Goal: Information Seeking & Learning: Learn about a topic

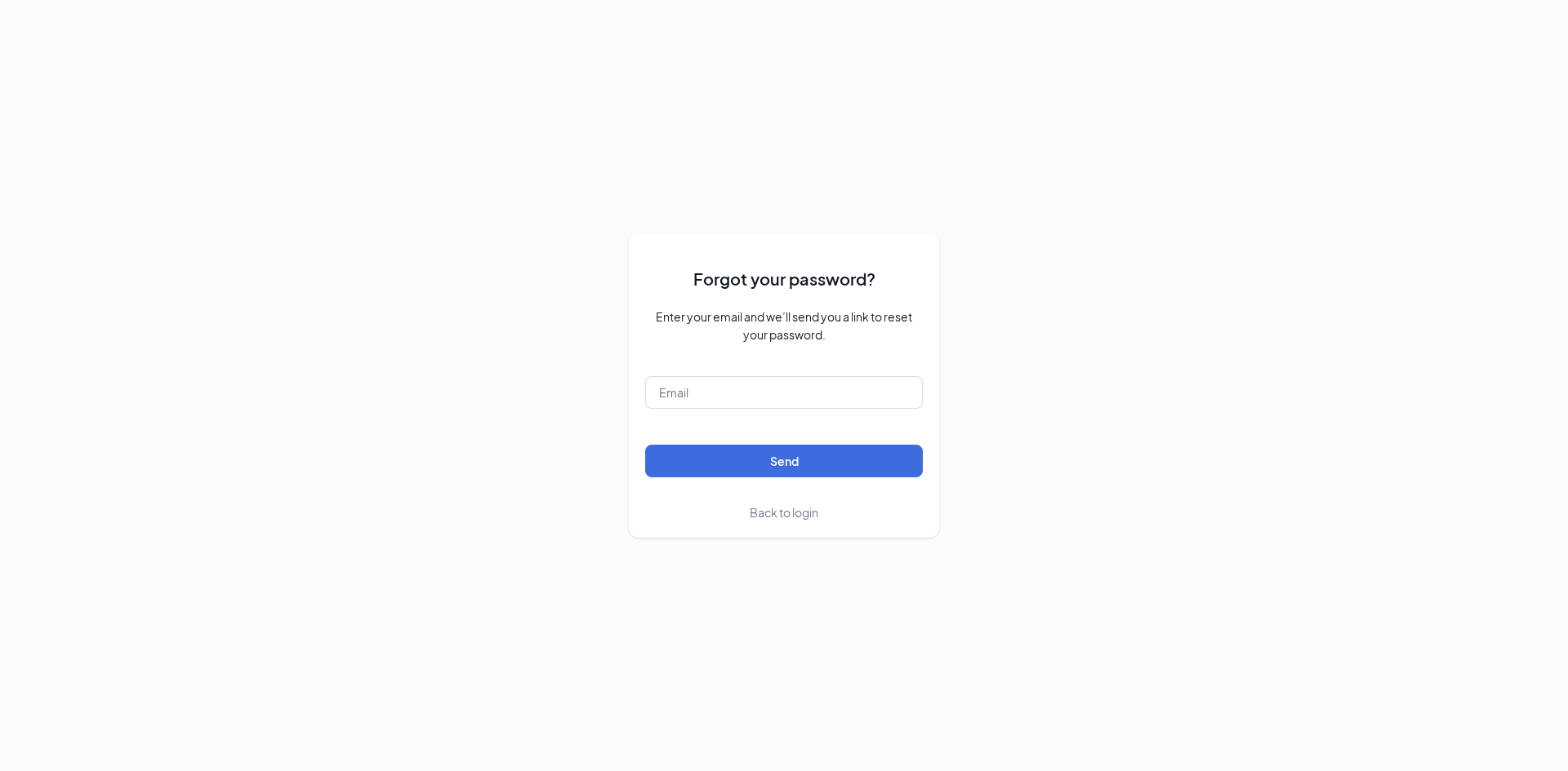
click at [780, 512] on span "Back to login" at bounding box center [783, 512] width 68 height 15
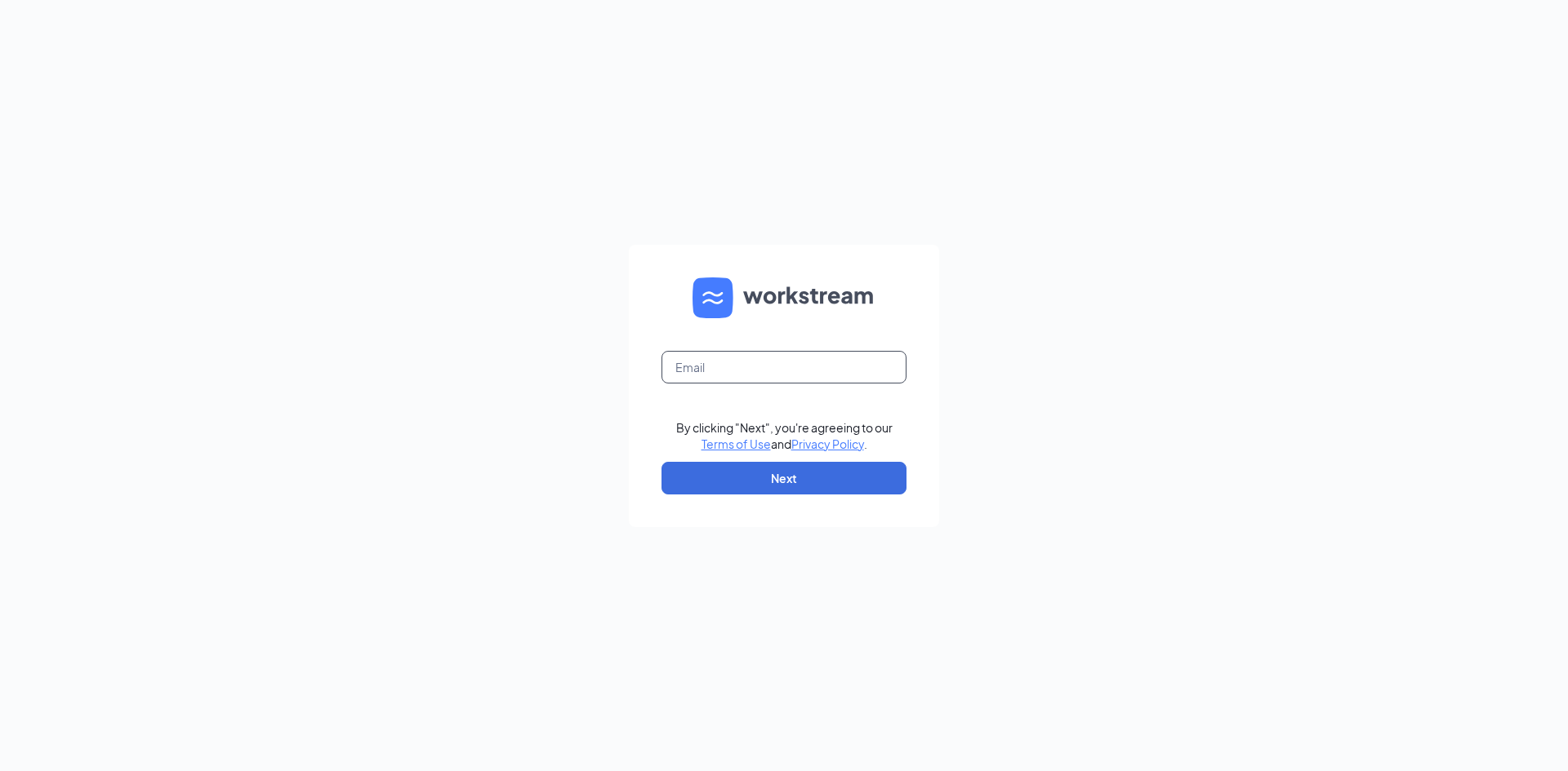
click at [732, 381] on input "text" at bounding box center [783, 368] width 245 height 33
type input "[EMAIL_ADDRESS][DOMAIN_NAME]"
click at [788, 475] on button "Next" at bounding box center [783, 479] width 245 height 33
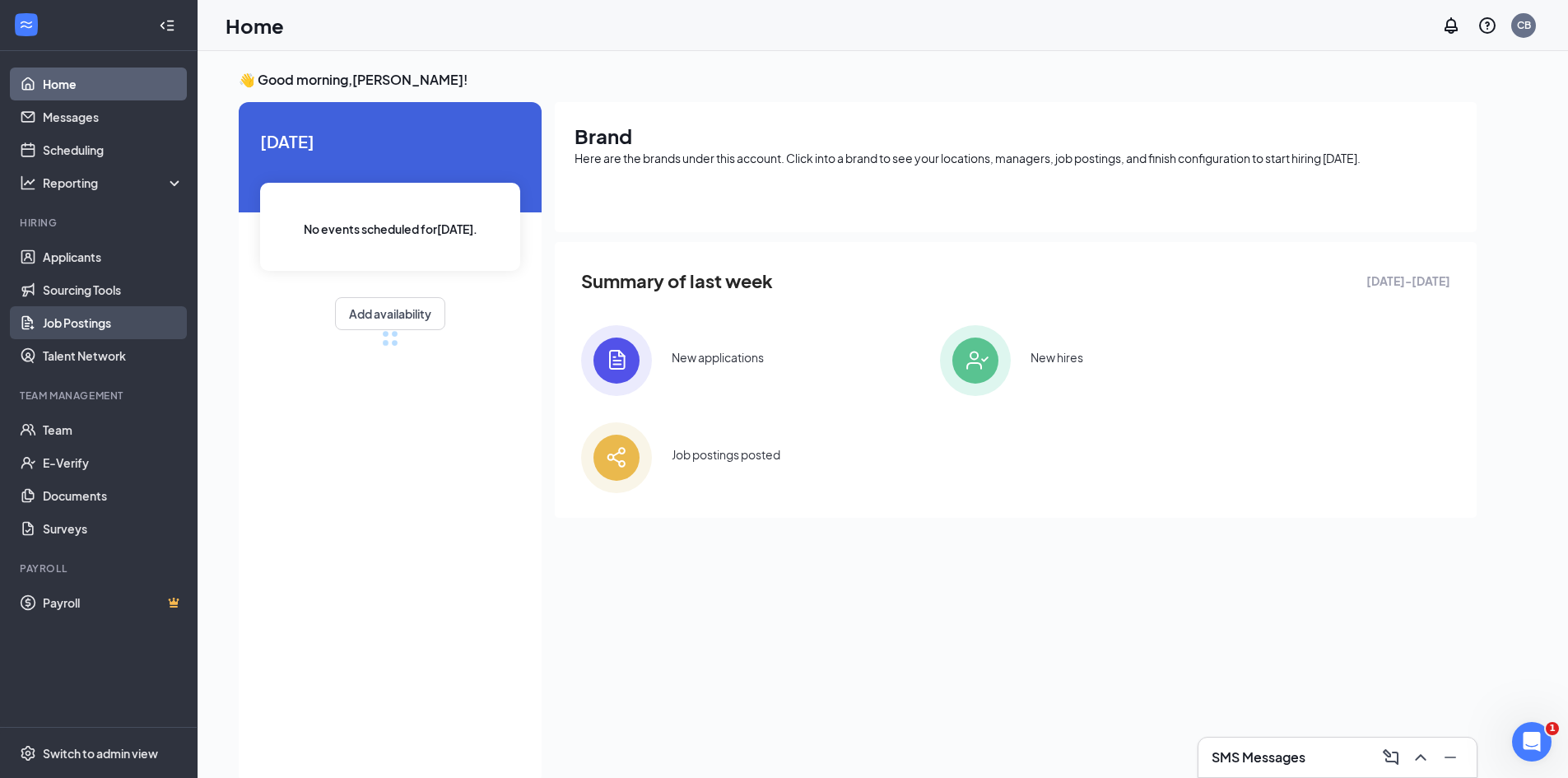
click at [94, 325] on link "Job Postings" at bounding box center [113, 323] width 140 height 33
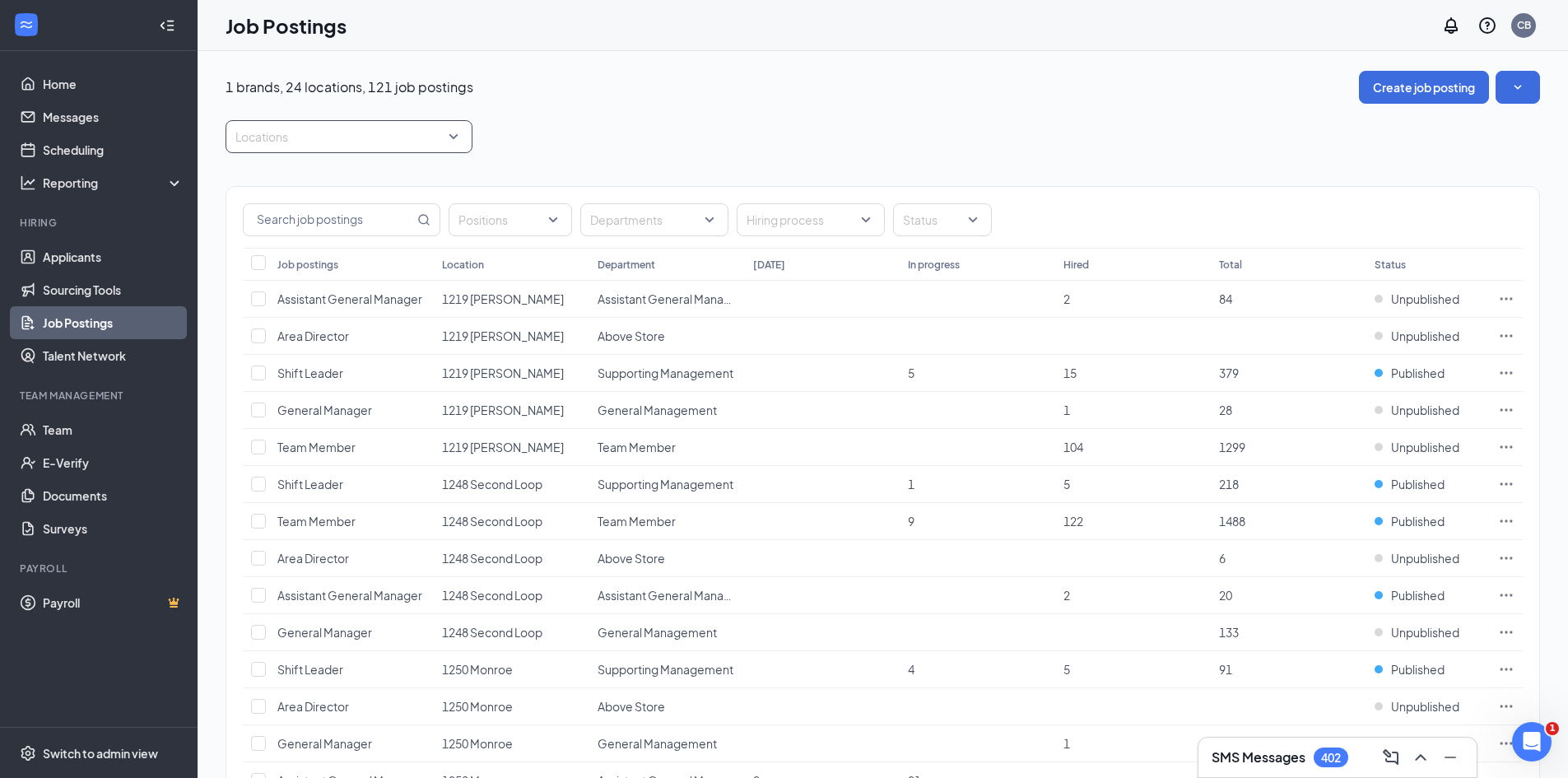
click at [452, 142] on div "Locations" at bounding box center [349, 137] width 247 height 33
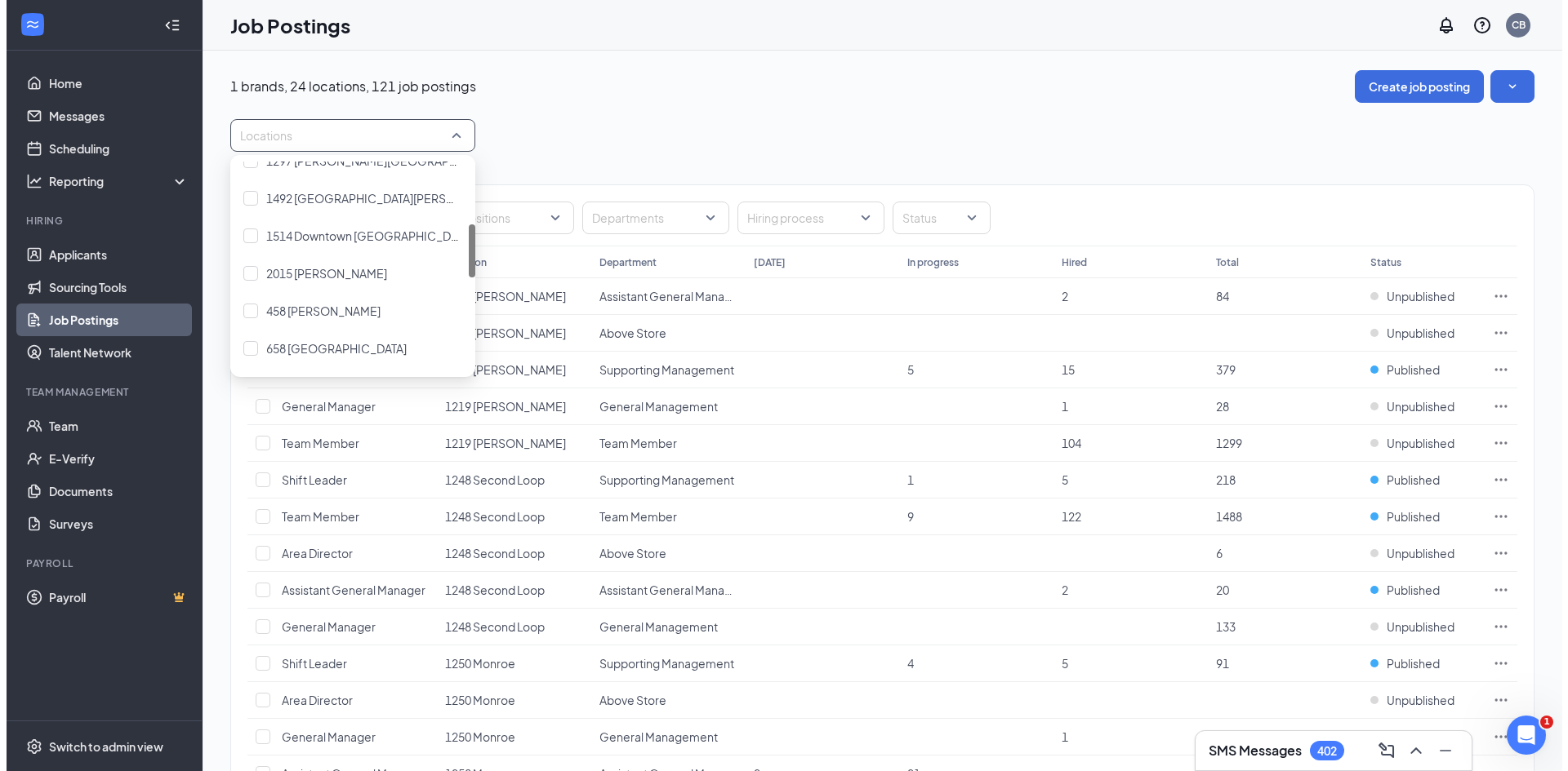
scroll to position [327, 0]
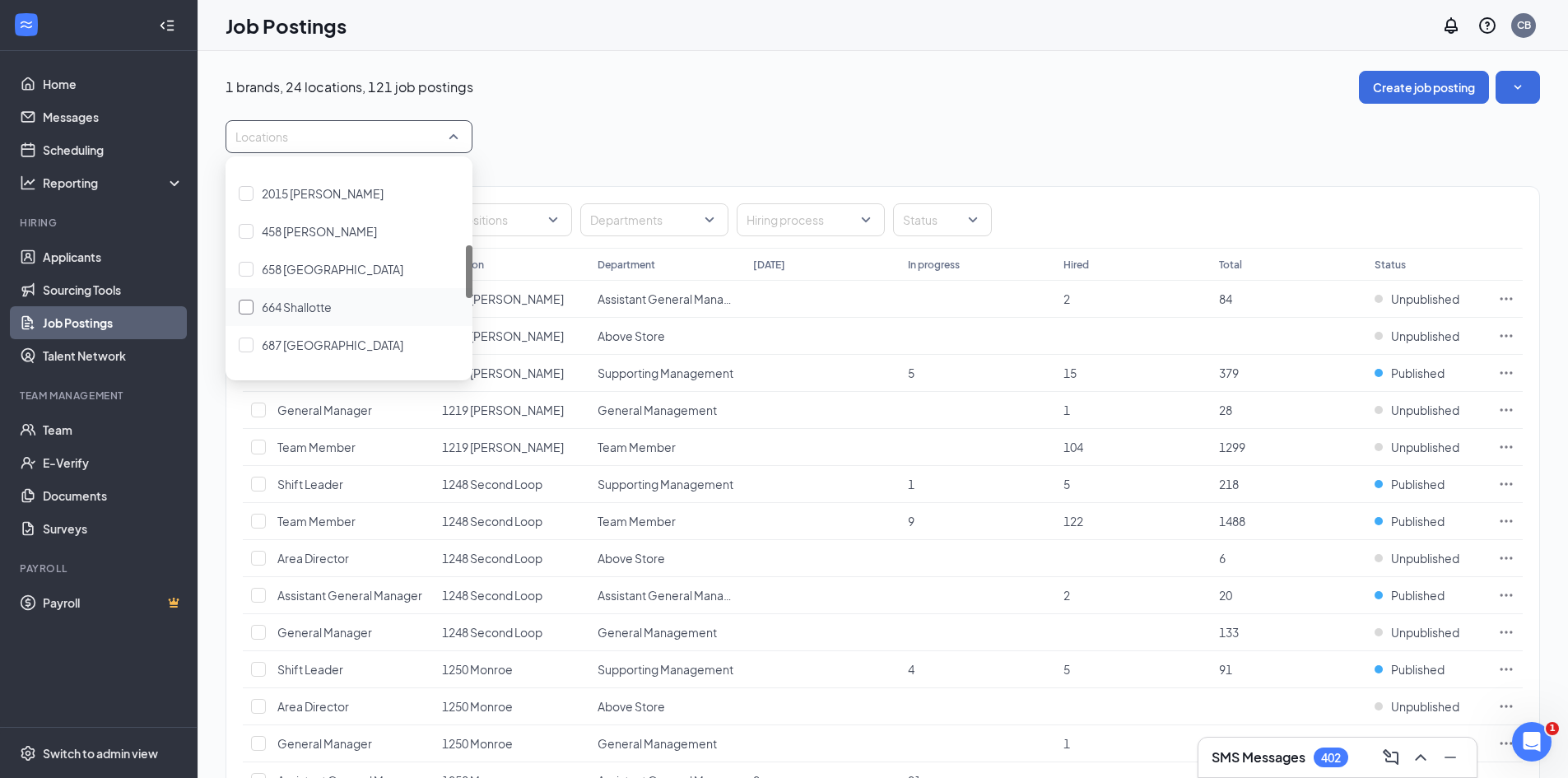
click at [243, 311] on div at bounding box center [246, 307] width 15 height 15
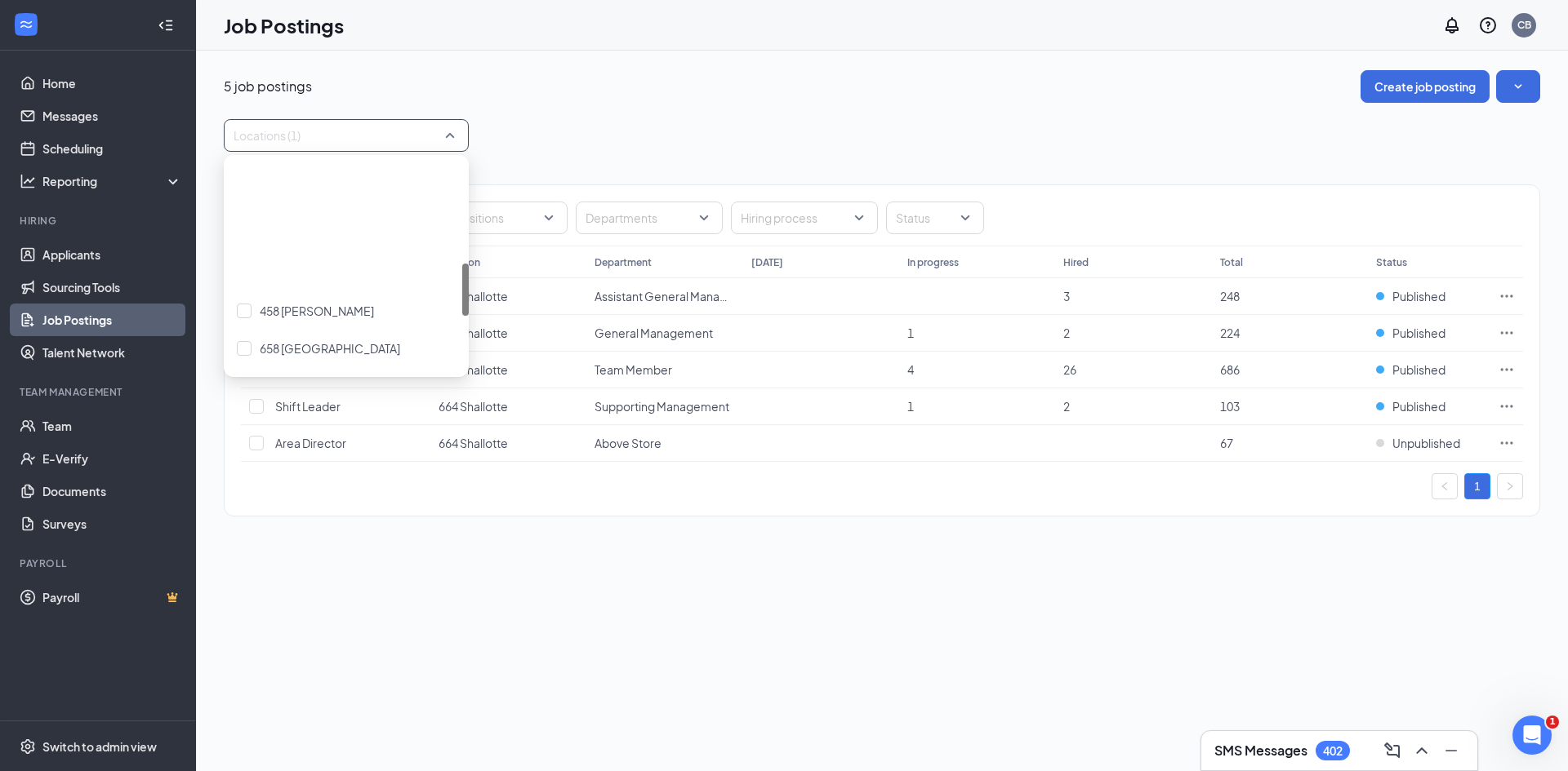
scroll to position [408, 0]
click at [248, 332] on div at bounding box center [244, 336] width 15 height 15
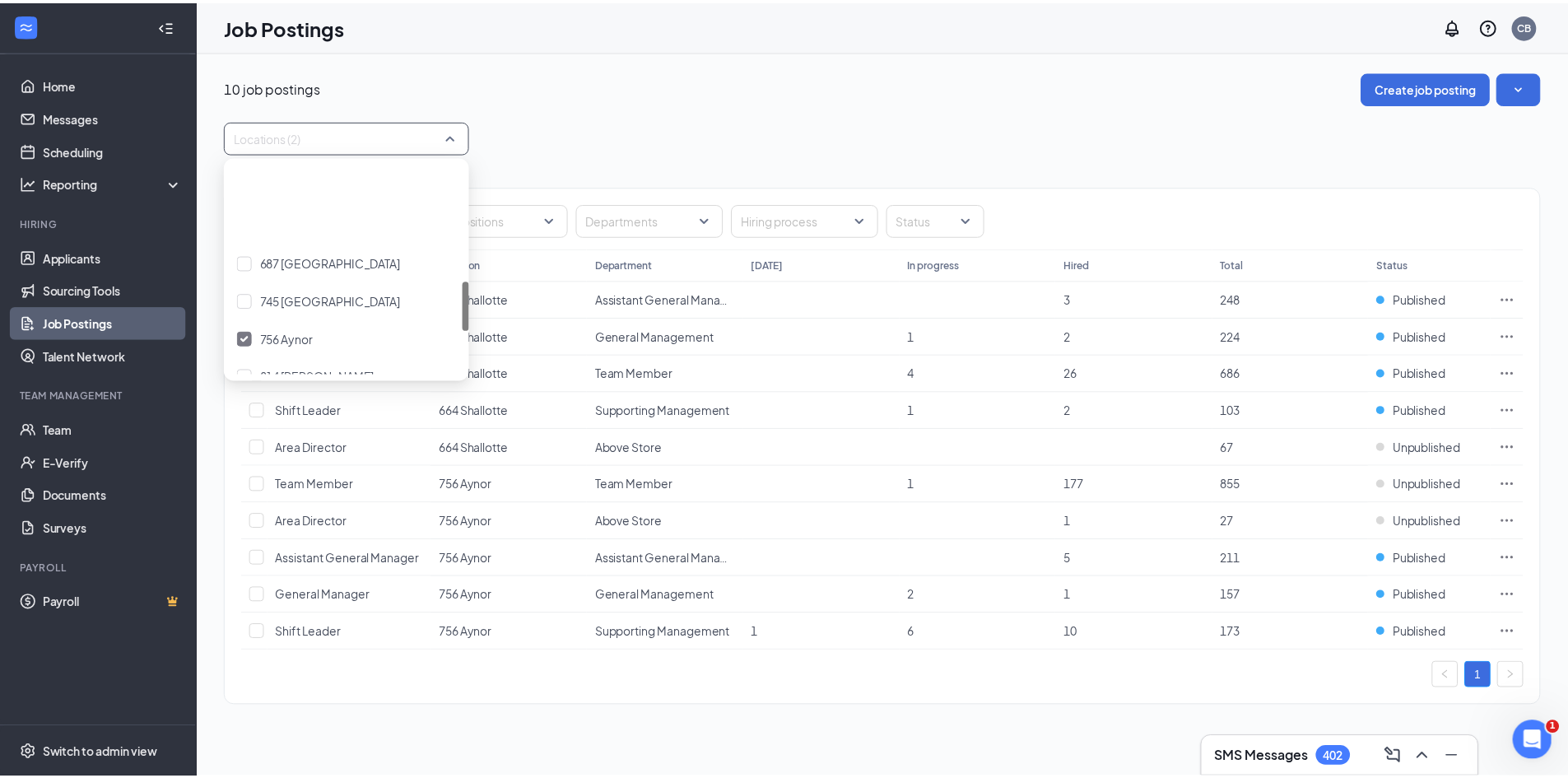
scroll to position [494, 0]
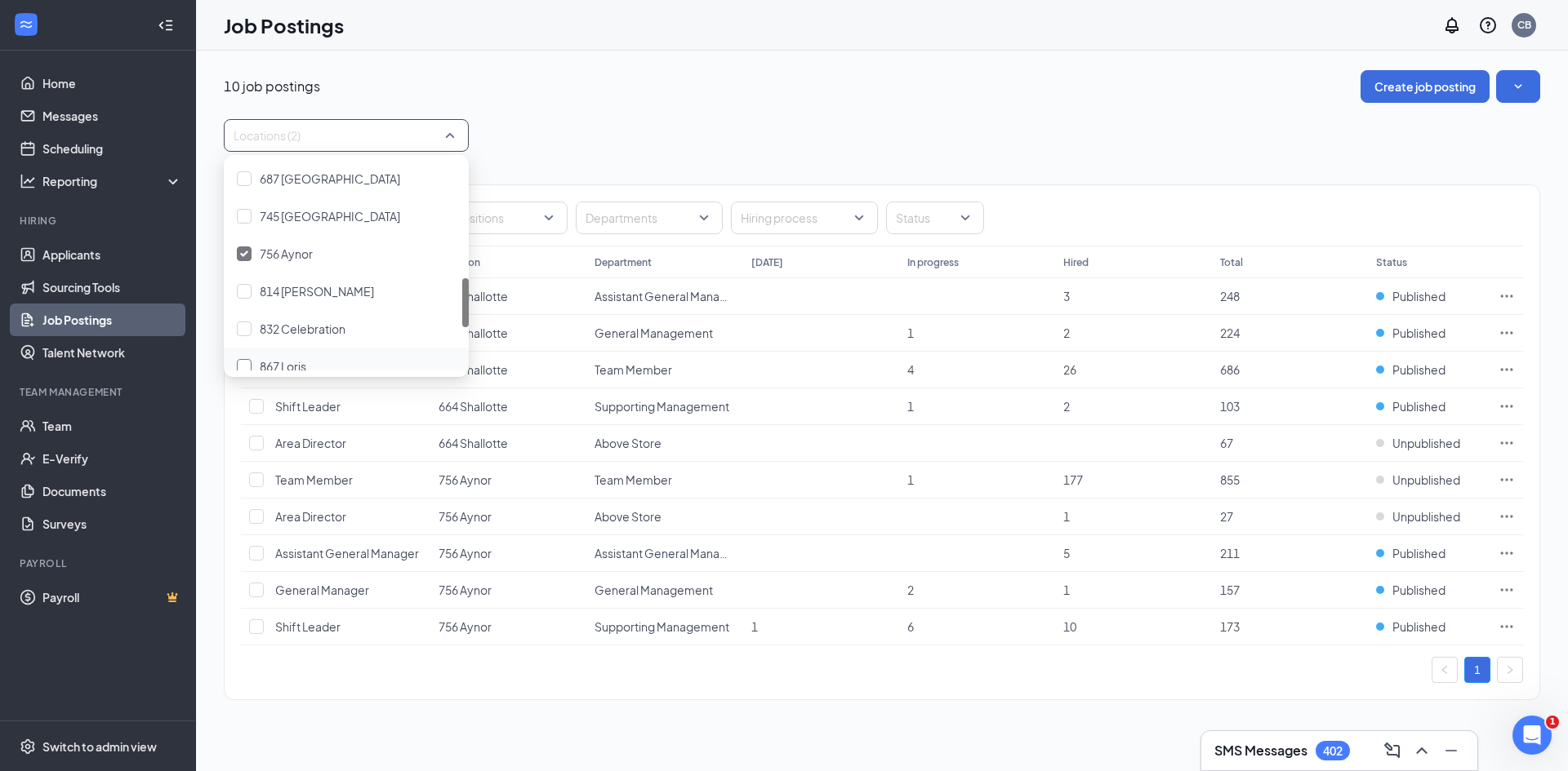
click at [244, 362] on div at bounding box center [244, 367] width 15 height 15
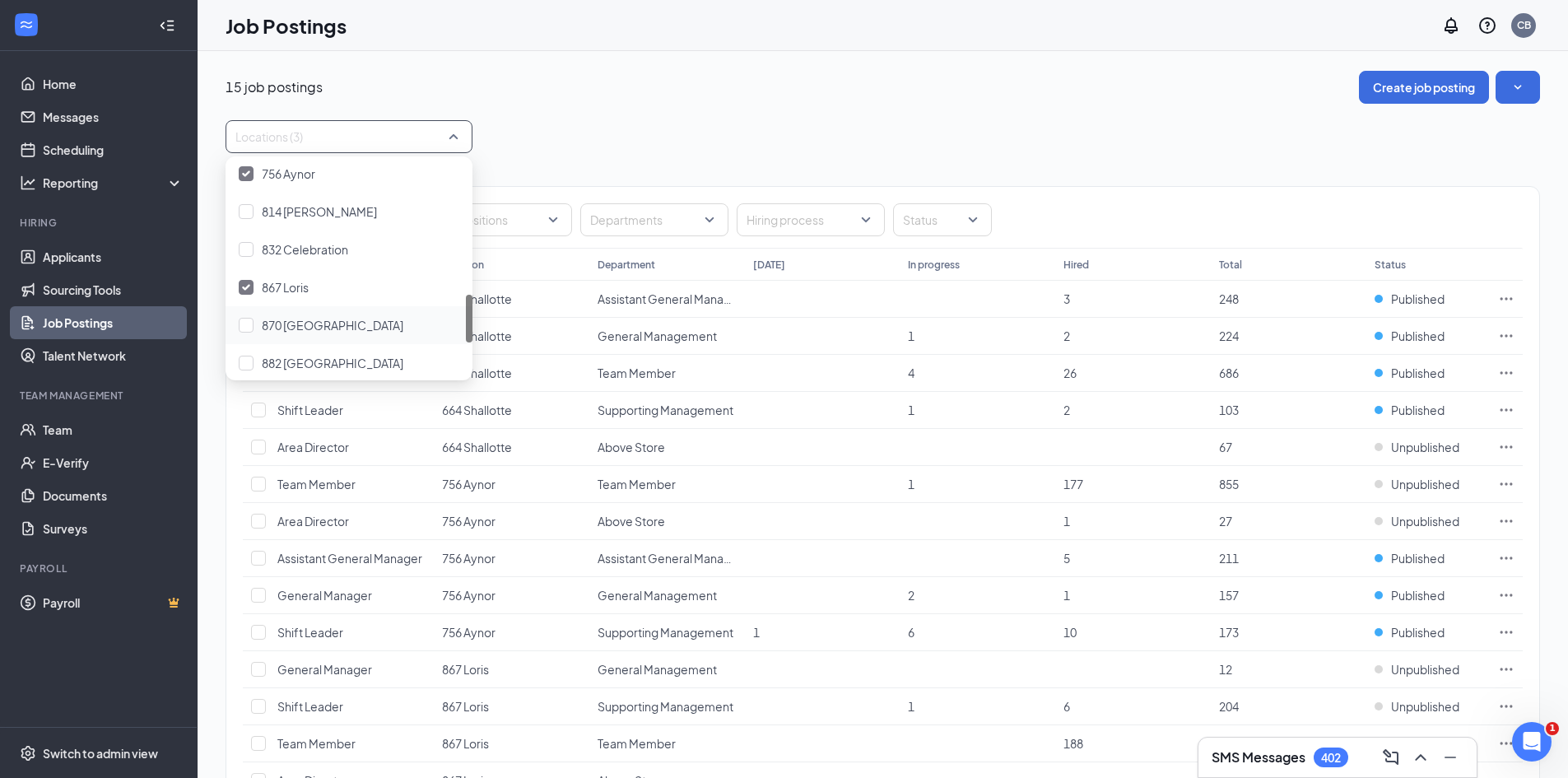
scroll to position [659, 0]
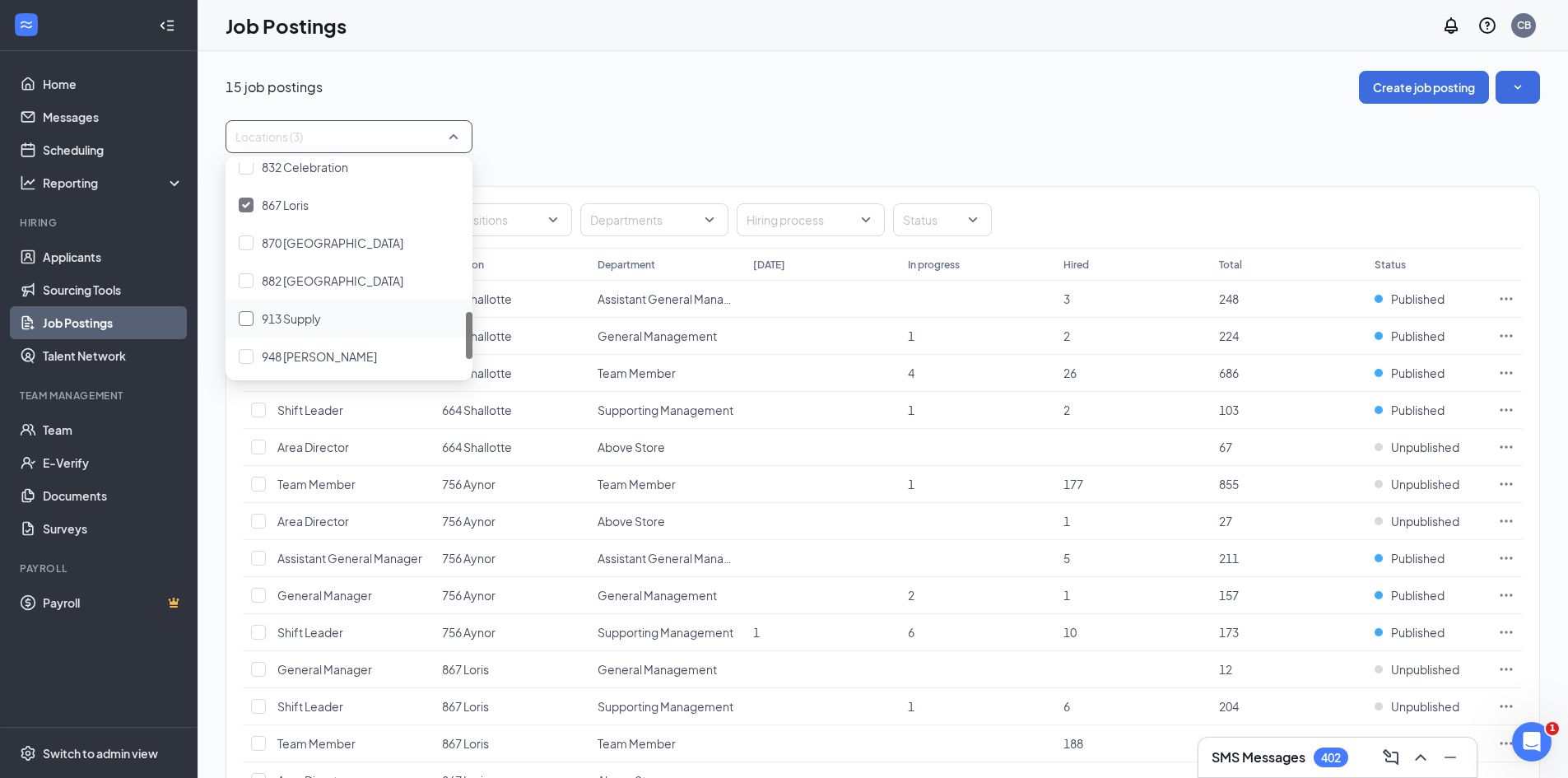
click at [248, 324] on div at bounding box center [246, 319] width 15 height 15
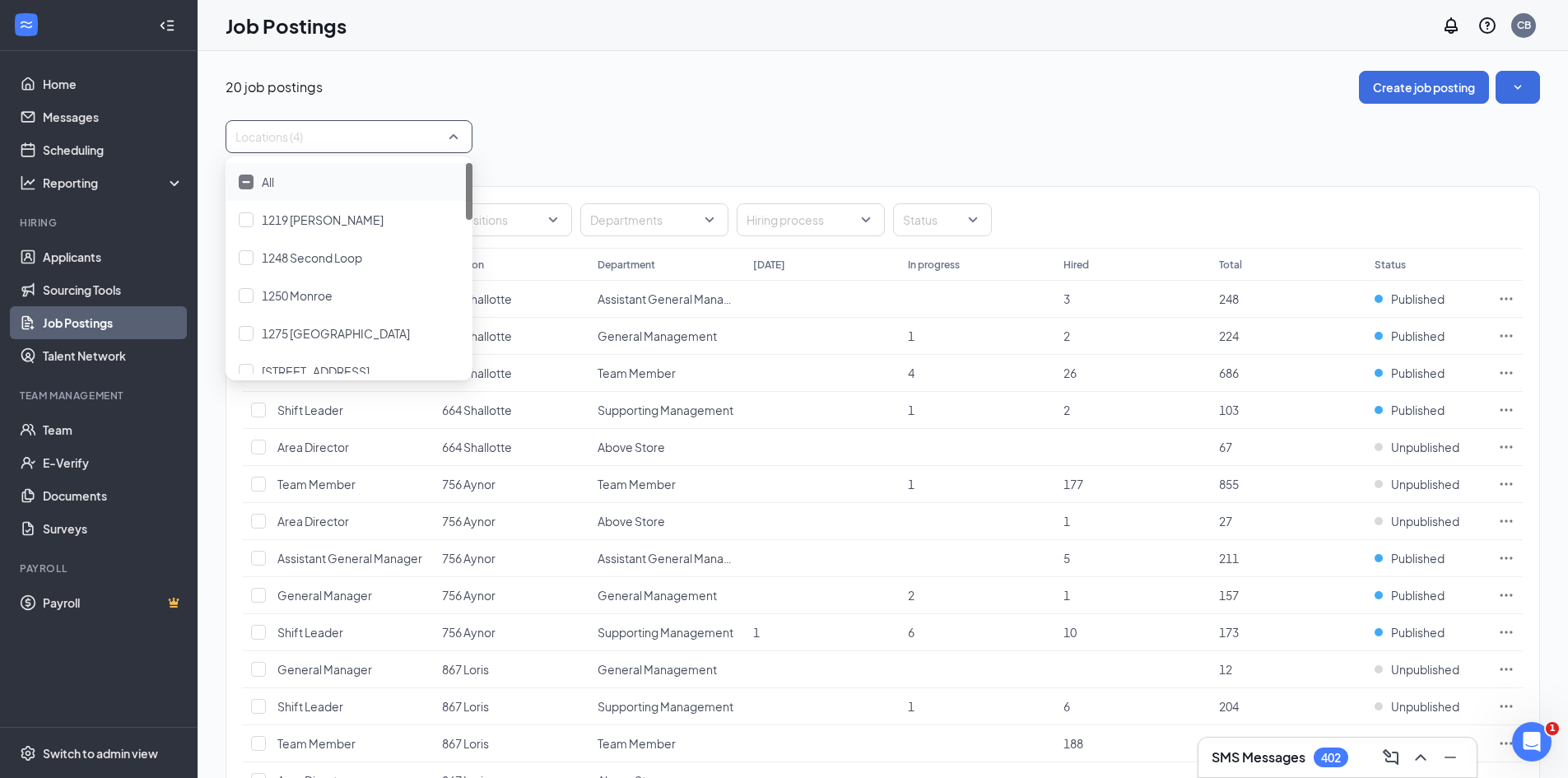
click at [632, 158] on div "Positions Departments Hiring process Status Job postings Location Department To…" at bounding box center [883, 624] width 1315 height 941
click at [532, 225] on div at bounding box center [502, 220] width 99 height 27
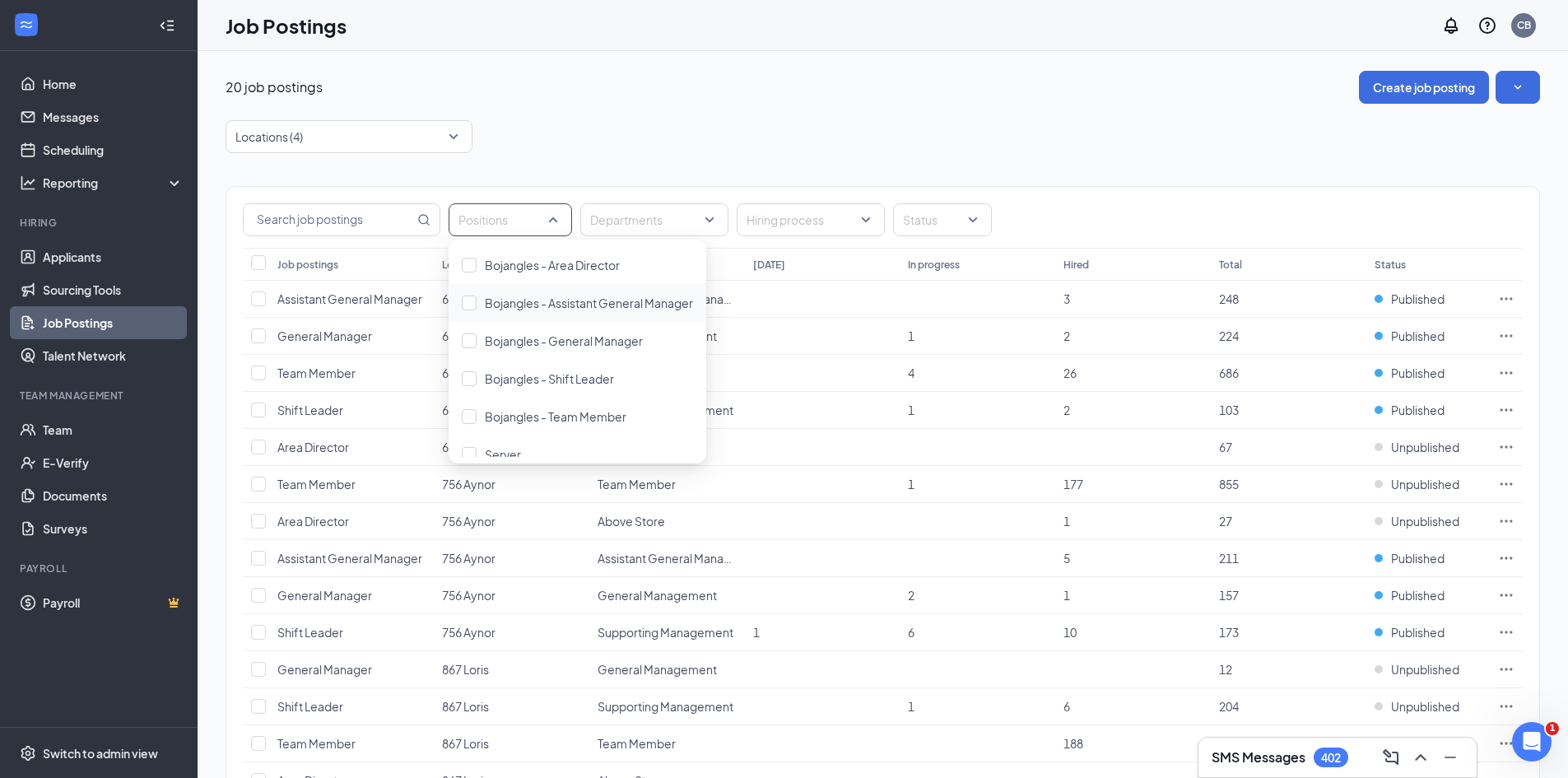
click at [461, 295] on div "Bojangles - Assistant General Manager" at bounding box center [577, 302] width 258 height 38
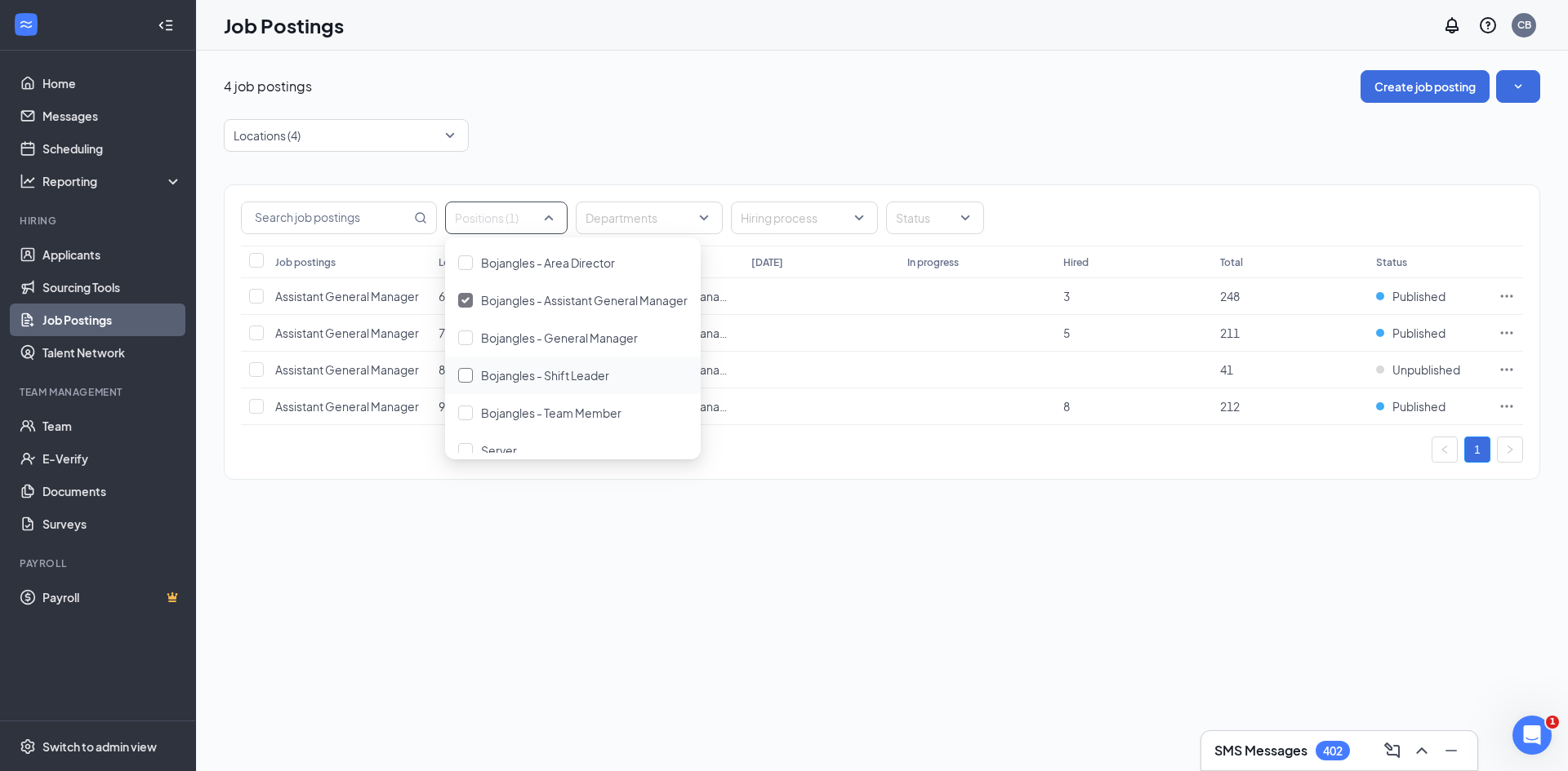
click at [463, 370] on div at bounding box center [465, 375] width 15 height 15
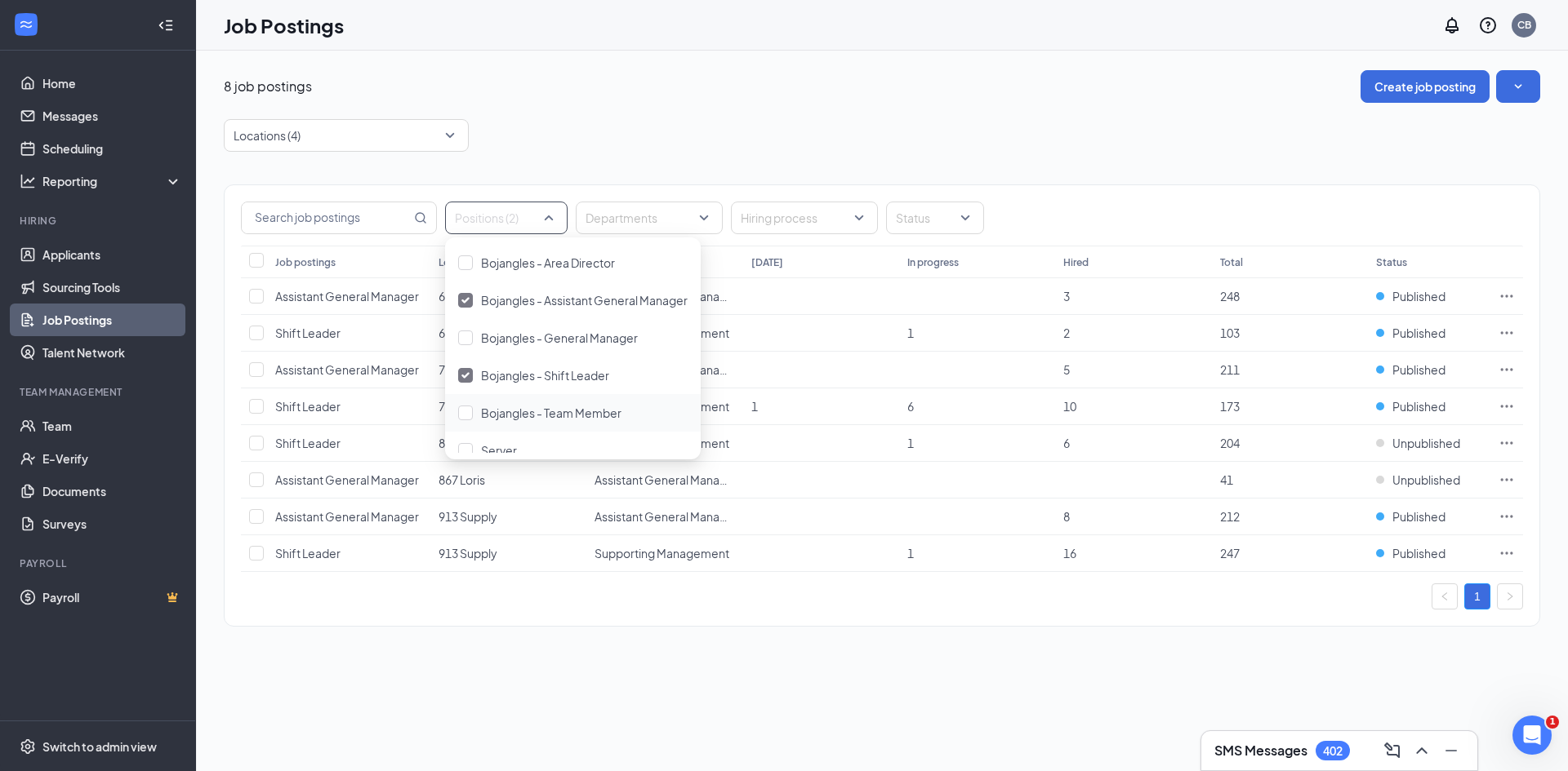
click at [464, 411] on div at bounding box center [465, 413] width 15 height 15
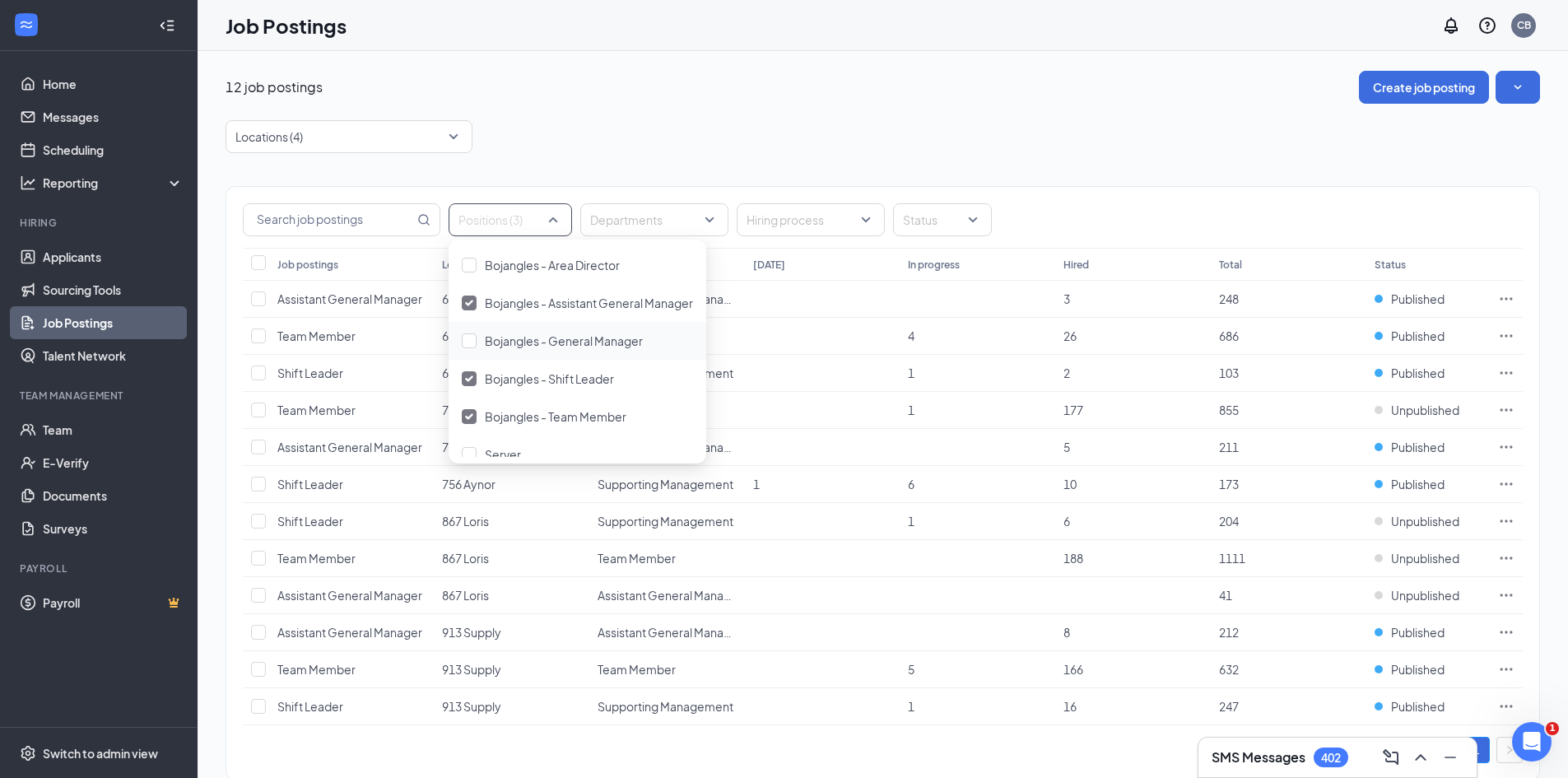
click at [456, 347] on div "Bojangles - General Manager" at bounding box center [577, 341] width 258 height 38
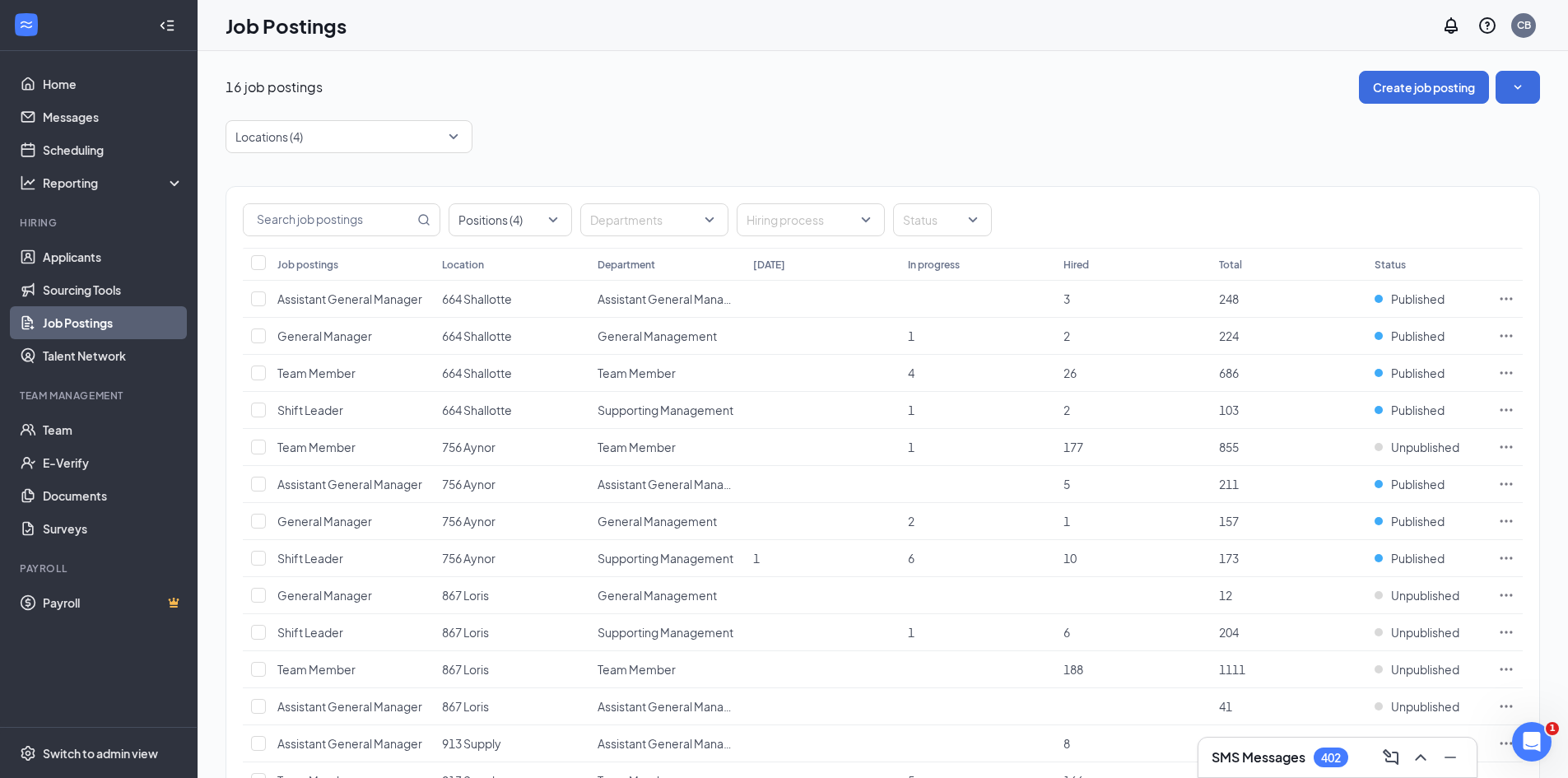
click at [921, 138] on div "Locations (4)" at bounding box center [883, 137] width 1315 height 33
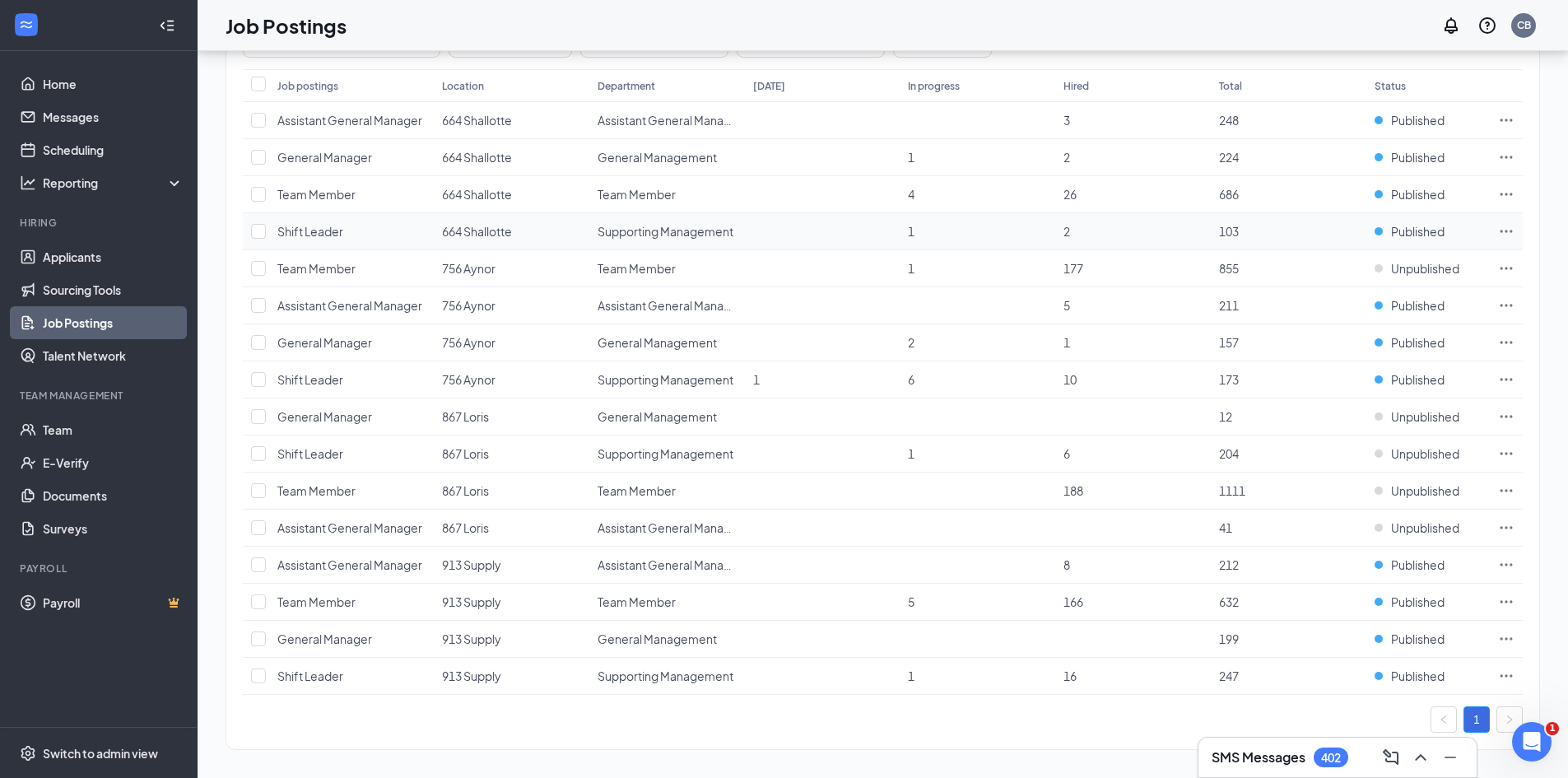
scroll to position [187, 0]
